Goal: Check status: Check status

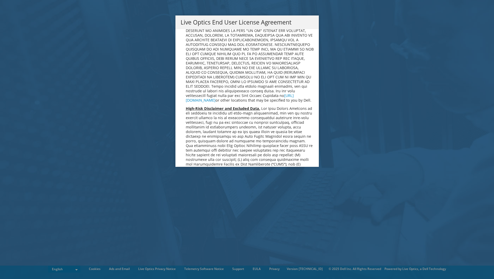
scroll to position [1953, 0]
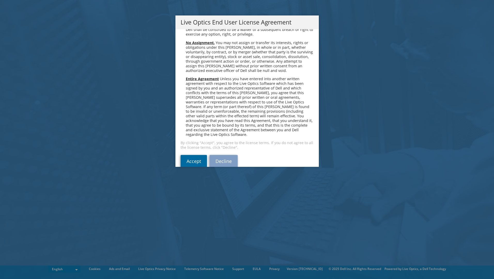
click at [187, 155] on link "Accept" at bounding box center [194, 161] width 26 height 12
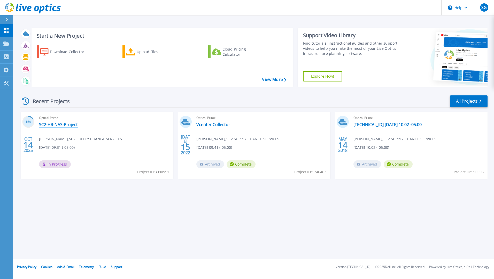
click at [57, 125] on link "SC2-HR-NAS-Project" at bounding box center [58, 124] width 39 height 5
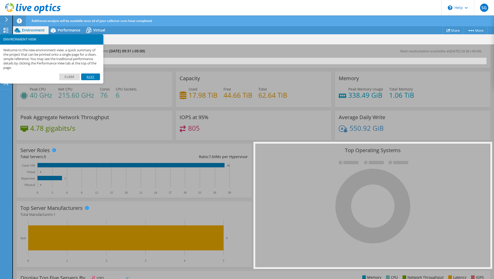
click at [86, 75] on link "Next" at bounding box center [90, 77] width 19 height 7
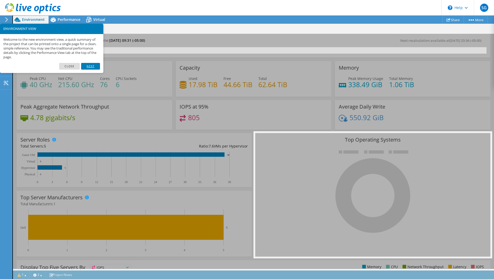
scroll to position [26, 0]
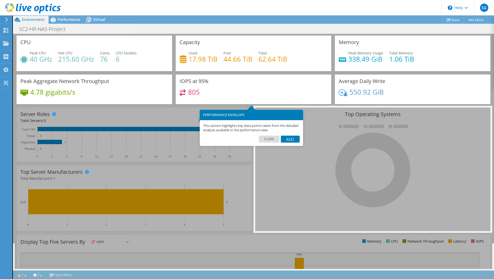
click at [286, 137] on link "Next" at bounding box center [290, 139] width 19 height 7
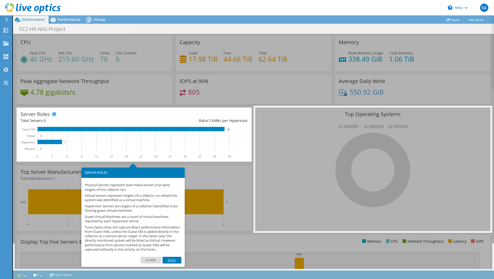
click at [173, 264] on link "Next" at bounding box center [171, 260] width 19 height 7
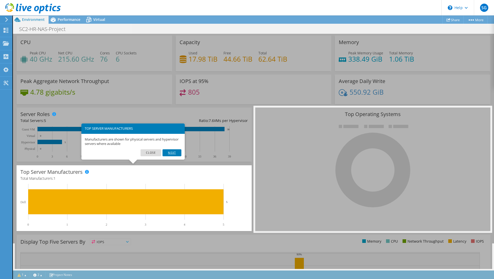
click at [173, 153] on link "Next" at bounding box center [171, 153] width 19 height 7
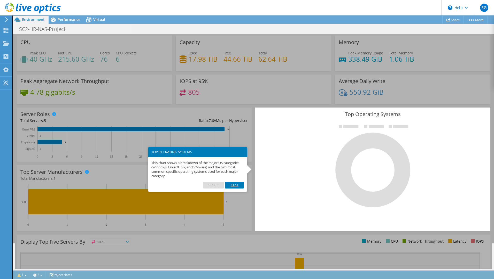
click at [239, 186] on link "Next" at bounding box center [234, 185] width 19 height 7
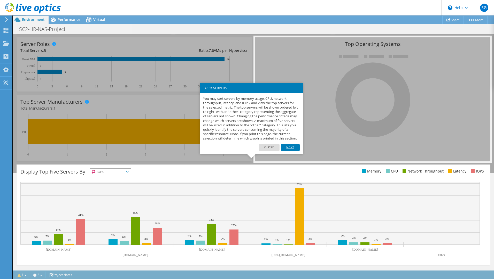
click at [294, 150] on link "Next" at bounding box center [290, 147] width 19 height 7
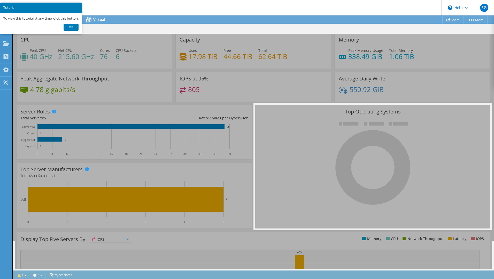
scroll to position [0, 0]
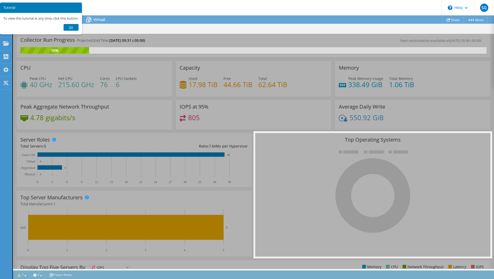
click at [70, 27] on link "Ok" at bounding box center [71, 27] width 15 height 7
